Goal: Transaction & Acquisition: Subscribe to service/newsletter

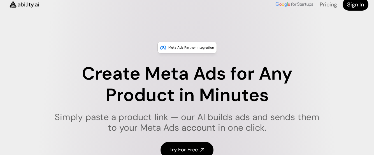
scroll to position [9, 0]
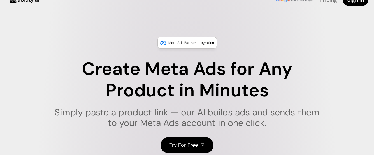
drag, startPoint x: 254, startPoint y: 80, endPoint x: 236, endPoint y: 89, distance: 20.9
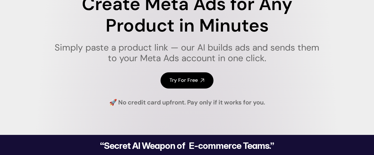
scroll to position [0, 0]
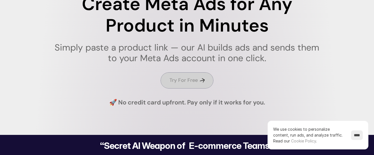
click at [187, 82] on h4 "Try For Free" at bounding box center [183, 80] width 28 height 7
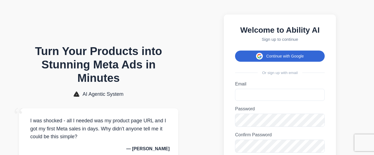
click at [271, 58] on button "Continue with Google" at bounding box center [280, 56] width 90 height 11
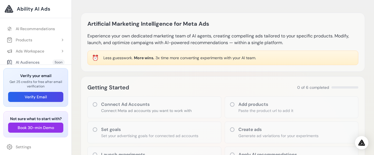
scroll to position [11, 0]
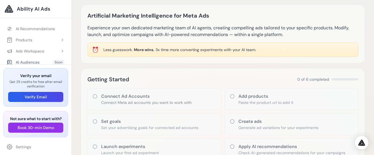
drag, startPoint x: 196, startPoint y: 36, endPoint x: 193, endPoint y: 43, distance: 7.3
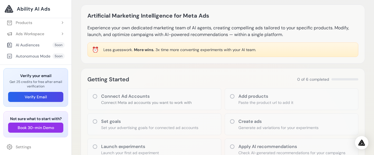
scroll to position [0, 0]
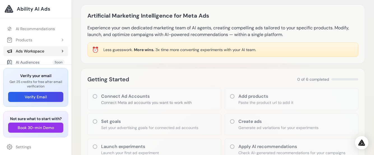
click at [55, 51] on button "Ads Workspace" at bounding box center [35, 51] width 65 height 10
click at [67, 30] on ul "AI Recommendations Products Add Product Soon Soon" at bounding box center [35, 57] width 71 height 74
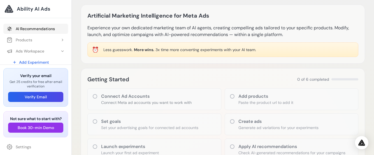
click at [43, 30] on link "AI Recommendations" at bounding box center [35, 29] width 65 height 10
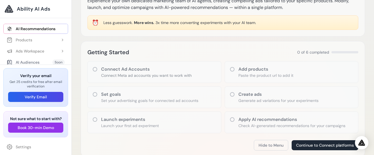
drag, startPoint x: 172, startPoint y: 43, endPoint x: 143, endPoint y: 33, distance: 30.1
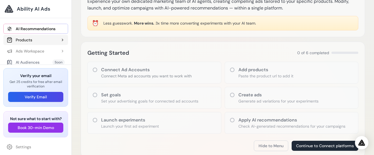
click at [35, 37] on button "Products" at bounding box center [35, 40] width 65 height 10
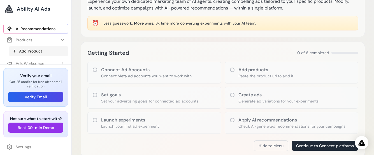
click at [41, 50] on link "Add Product" at bounding box center [38, 51] width 59 height 10
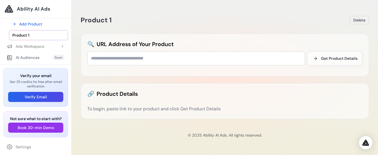
scroll to position [34, 0]
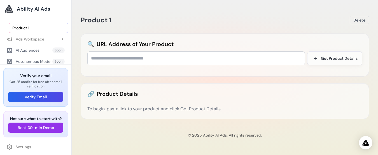
drag, startPoint x: 67, startPoint y: 46, endPoint x: 67, endPoint y: 51, distance: 5.6
click at [67, 51] on ul "AI Recommendations Products Add Product Product 1" at bounding box center [35, 28] width 71 height 84
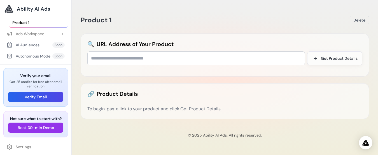
click at [44, 42] on div "AI Audiences Soon" at bounding box center [35, 45] width 65 height 10
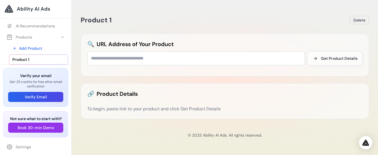
scroll to position [0, 0]
click at [42, 29] on link "AI Recommendations" at bounding box center [35, 29] width 65 height 10
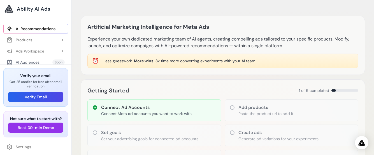
drag, startPoint x: 199, startPoint y: 33, endPoint x: 188, endPoint y: -46, distance: 79.7
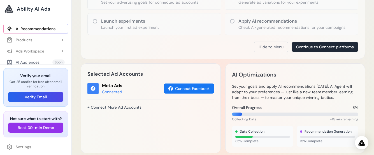
drag, startPoint x: 199, startPoint y: 41, endPoint x: 199, endPoint y: 22, distance: 19.0
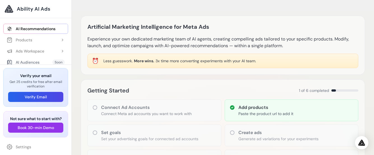
drag, startPoint x: 198, startPoint y: 81, endPoint x: 233, endPoint y: 55, distance: 43.6
